Goal: Information Seeking & Learning: Learn about a topic

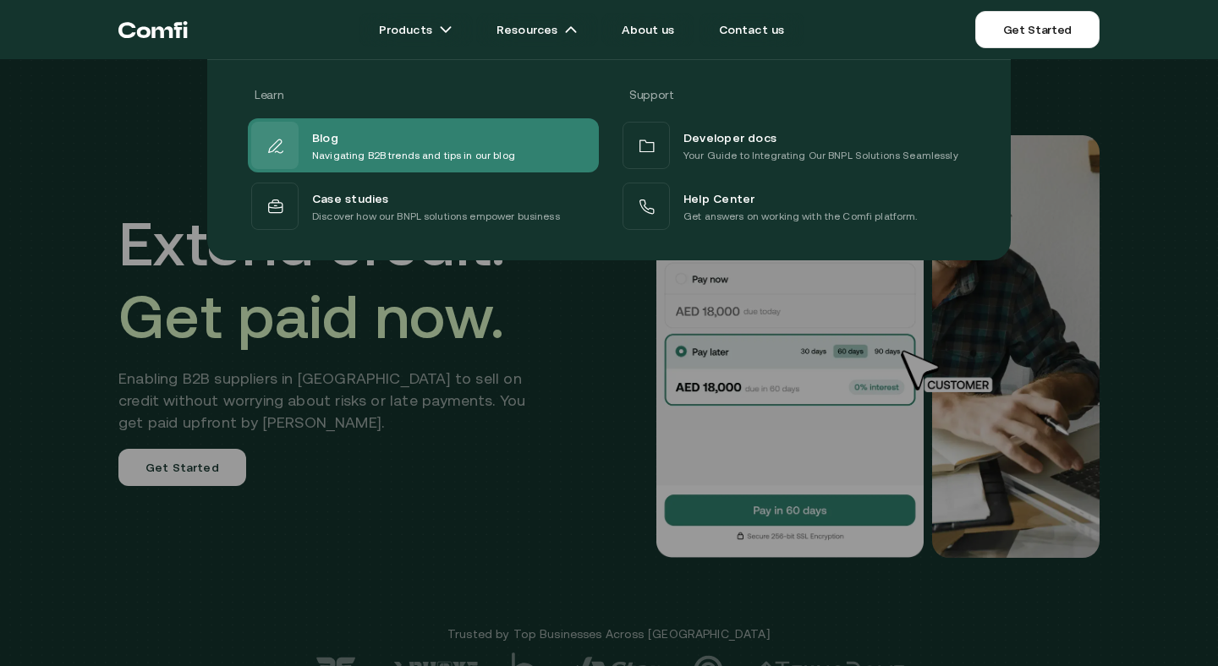
click at [343, 159] on p "Navigating B2B trends and tips in our blog" at bounding box center [413, 155] width 203 height 17
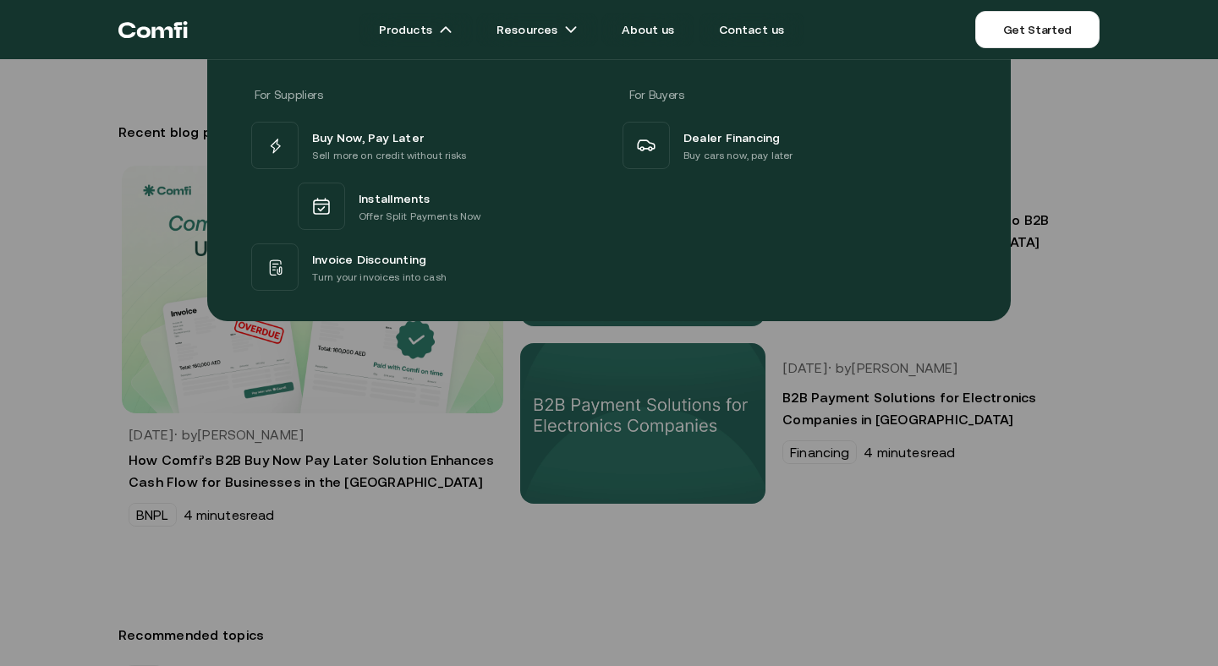
click at [42, 264] on div "For Suppliers For Buyers Buy Now, Pay Later Sell more on credit without risks I…" at bounding box center [609, 184] width 1218 height 275
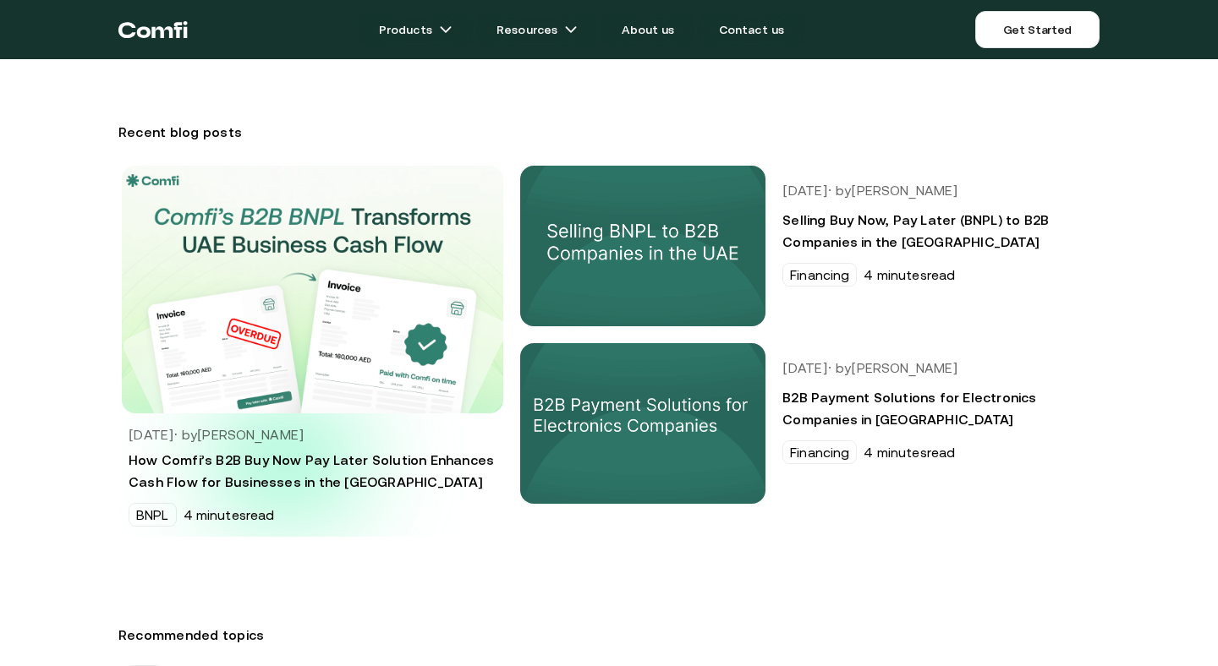
click at [285, 463] on h3 "How Comfi’s B2B Buy Now Pay Later Solution Enhances Cash Flow for Businesses in…" at bounding box center [313, 471] width 368 height 44
